Goal: Task Accomplishment & Management: Complete application form

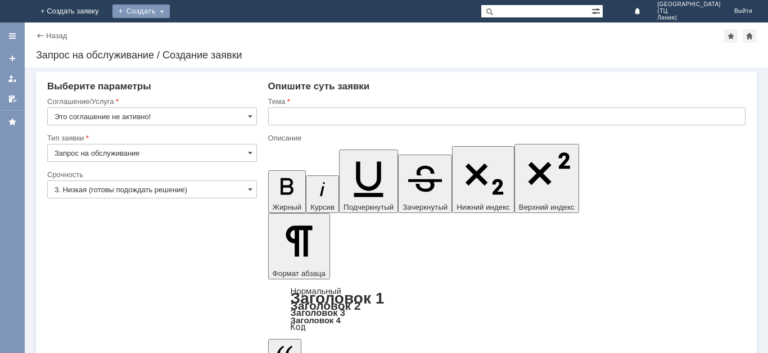
click at [170, 15] on div "Создать" at bounding box center [140, 10] width 57 height 13
click at [200, 39] on link "Заявка" at bounding box center [157, 33] width 85 height 13
click at [106, 11] on link "+ Создать заявку" at bounding box center [70, 11] width 72 height 22
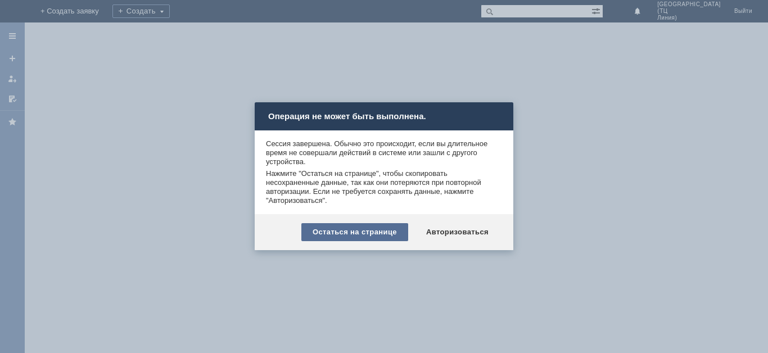
click at [380, 232] on div "Остаться на странице" at bounding box center [354, 232] width 107 height 18
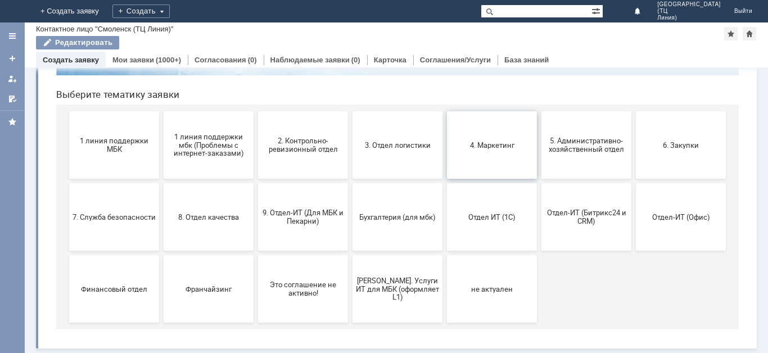
scroll to position [105, 0]
click at [576, 148] on span "5. Административно-хозяйственный отдел" at bounding box center [586, 145] width 83 height 17
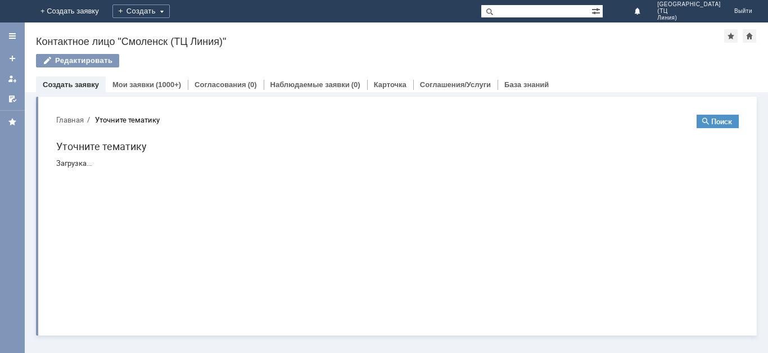
scroll to position [0, 0]
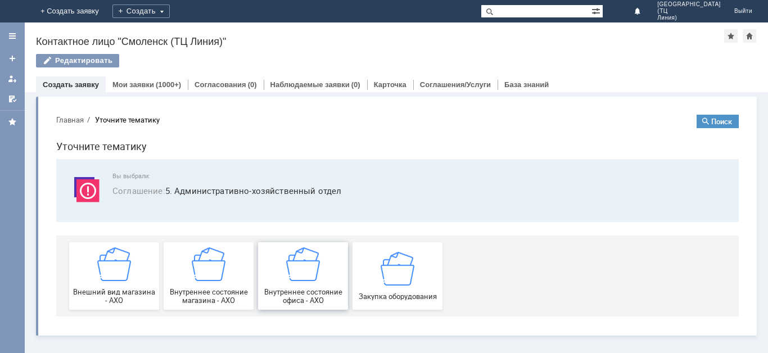
click at [298, 270] on img at bounding box center [303, 264] width 34 height 34
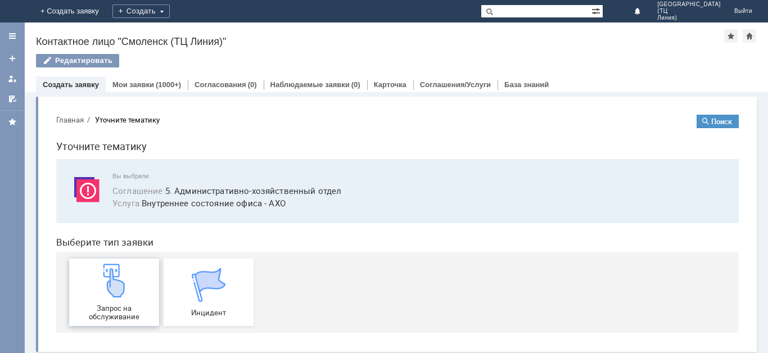
click at [110, 296] on img at bounding box center [114, 281] width 34 height 34
click at [117, 116] on div "Уточните тематику" at bounding box center [127, 120] width 65 height 8
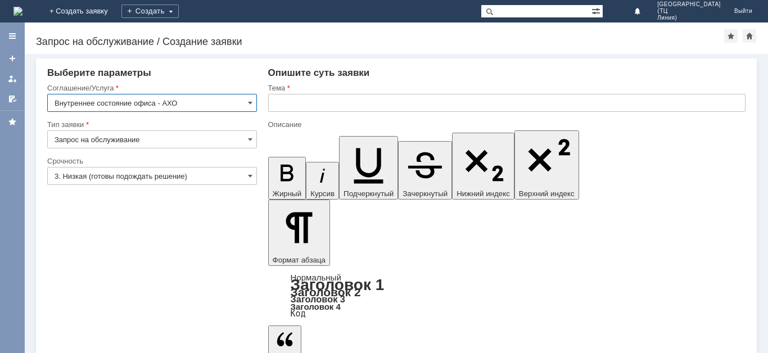
click at [252, 103] on input "Внутреннее состояние офиса - АХО" at bounding box center [152, 103] width 210 height 18
drag, startPoint x: 297, startPoint y: 3094, endPoint x: 498, endPoint y: 3234, distance: 245.0
type input "Внутреннее состояние офиса - АХО"
click at [248, 135] on span at bounding box center [250, 139] width 4 height 9
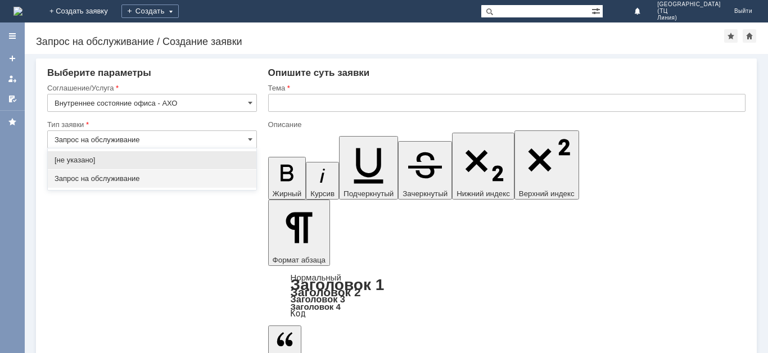
click at [229, 176] on span "Запрос на обслуживание" at bounding box center [152, 178] width 195 height 9
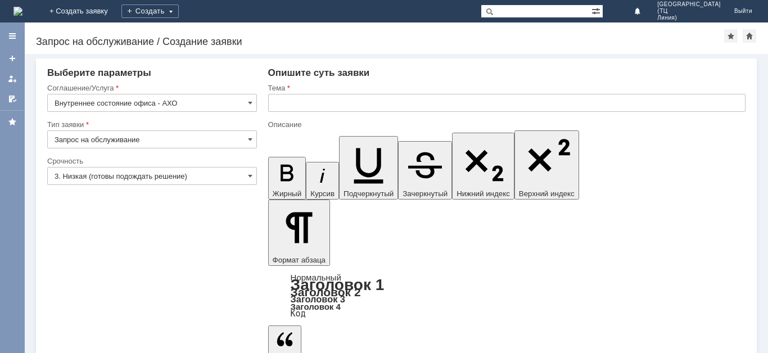
type input "Запрос на обслуживание"
click at [246, 174] on input "3. Низкая (готовы подождать решение)" at bounding box center [152, 176] width 210 height 18
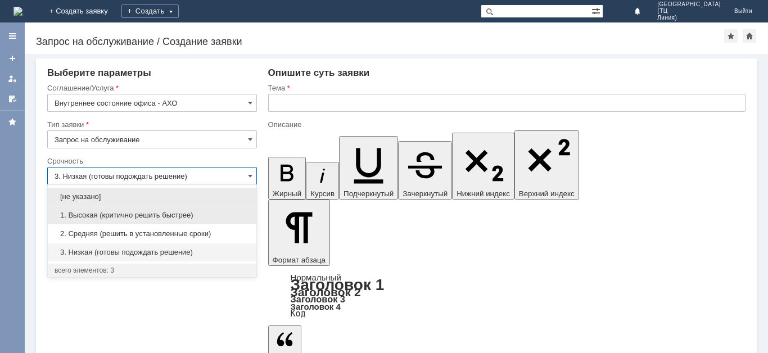
click at [136, 217] on span "1. Высокая (критично решить быстрее)" at bounding box center [152, 215] width 195 height 9
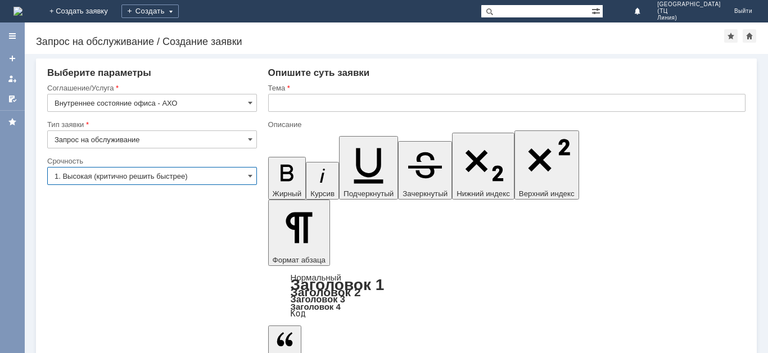
type input "1. Высокая (критично решить быстрее)"
click at [292, 102] on input "text" at bounding box center [506, 103] width 477 height 18
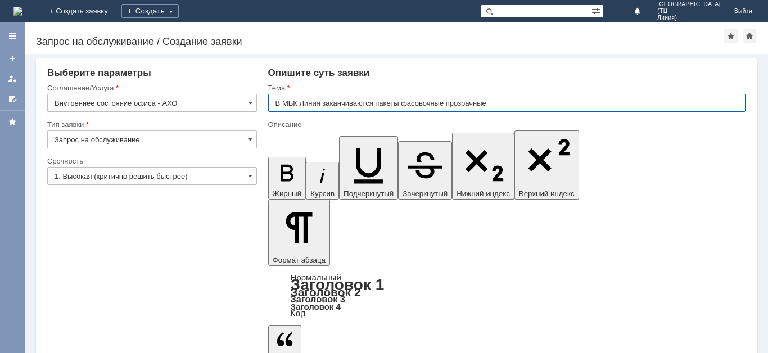
drag, startPoint x: 503, startPoint y: 108, endPoint x: 269, endPoint y: 109, distance: 234.9
click at [268, 110] on input "В МБК Линия заканчиваются пакеты фасовочные прозрачные" at bounding box center [506, 103] width 477 height 18
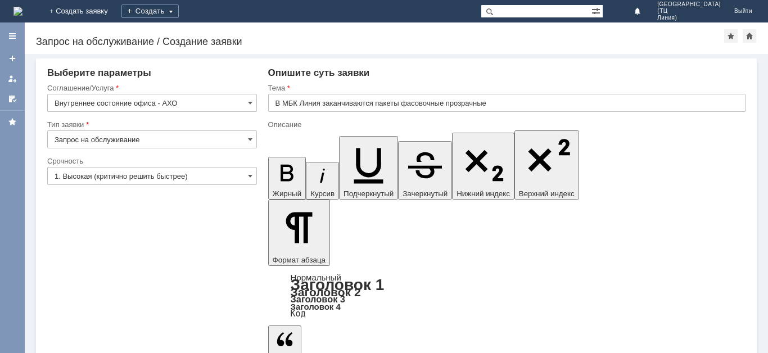
click at [332, 105] on input "В МБК Линия заканчиваются пакеты фасовочные прозрачные" at bounding box center [506, 103] width 477 height 18
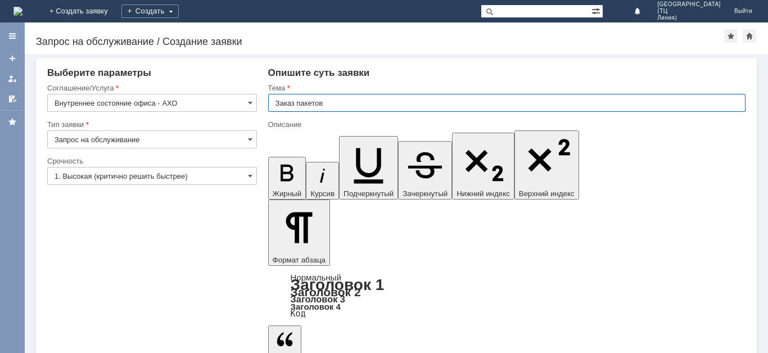
type input "Заказ пакетов"
